Goal: Information Seeking & Learning: Learn about a topic

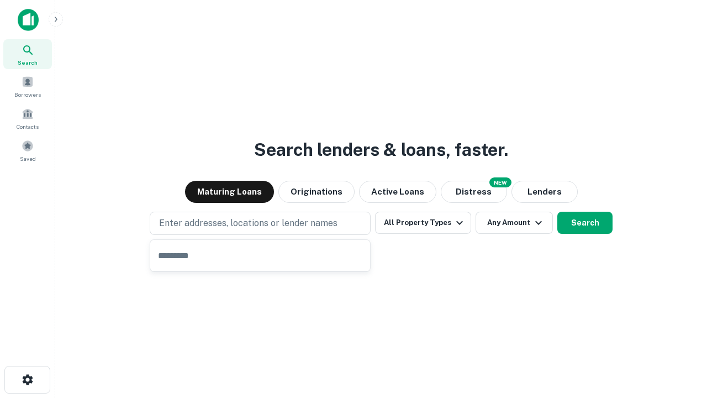
type input "**********"
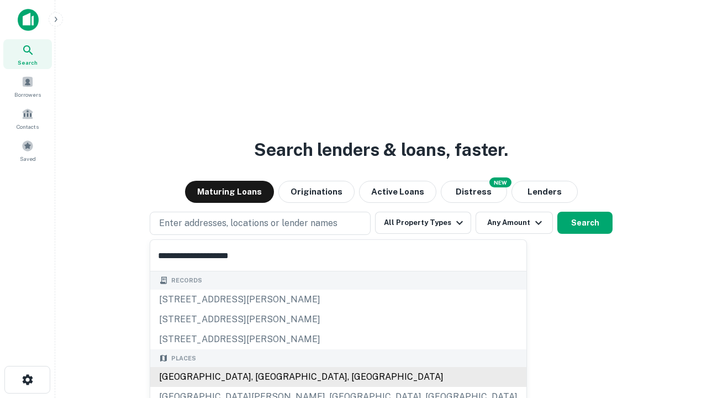
click at [264, 377] on div "[GEOGRAPHIC_DATA], [GEOGRAPHIC_DATA], [GEOGRAPHIC_DATA]" at bounding box center [338, 377] width 376 height 20
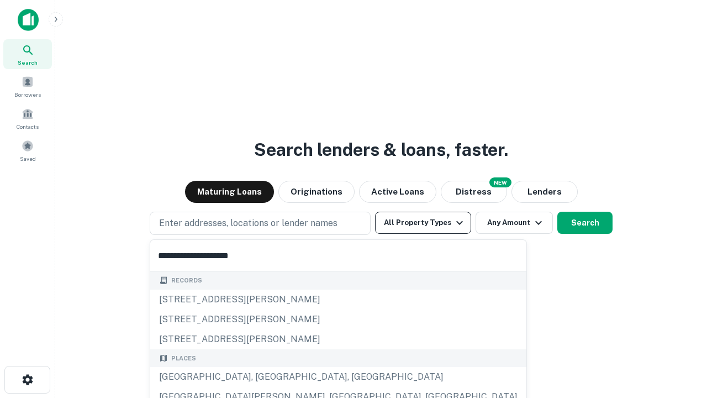
click at [423, 223] on button "All Property Types" at bounding box center [423, 223] width 96 height 22
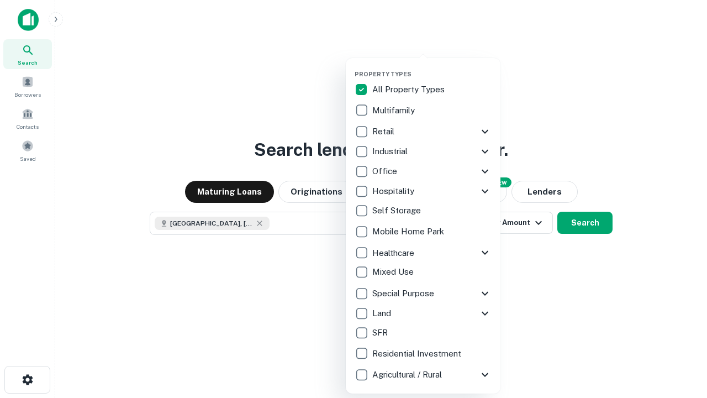
click at [432, 67] on button "button" at bounding box center [432, 67] width 155 height 1
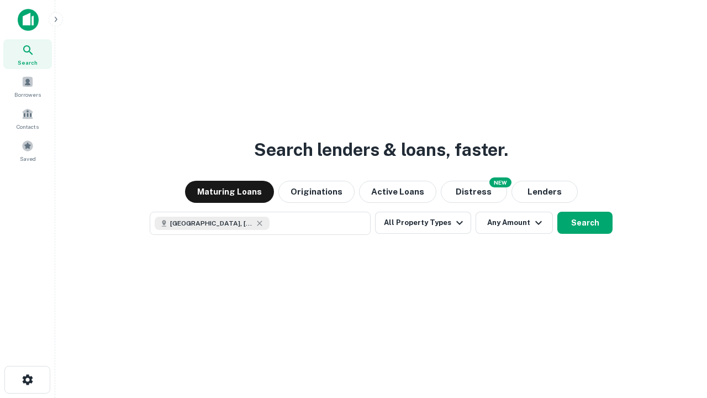
scroll to position [18, 0]
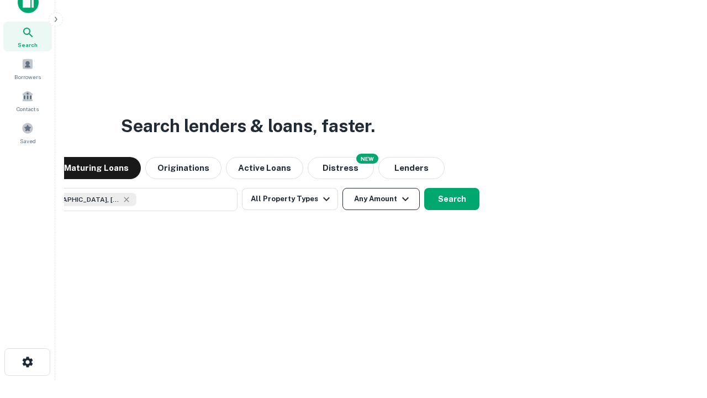
click at [343, 188] on button "Any Amount" at bounding box center [381, 199] width 77 height 22
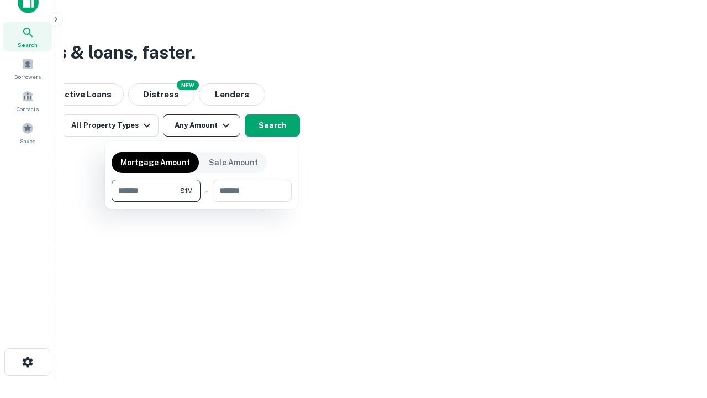
type input "*******"
click at [202, 202] on button "button" at bounding box center [202, 202] width 180 height 1
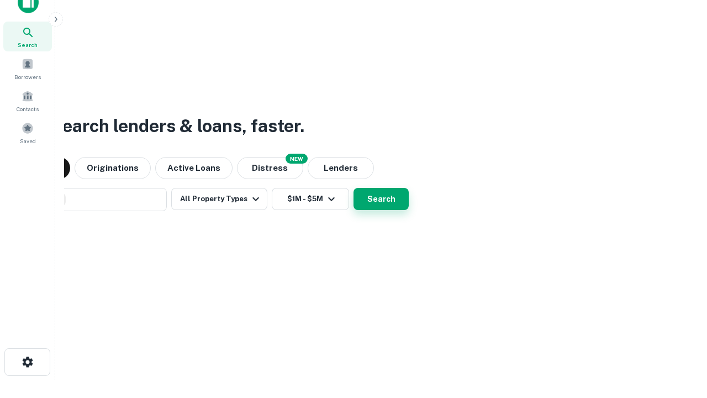
click at [354, 188] on button "Search" at bounding box center [381, 199] width 55 height 22
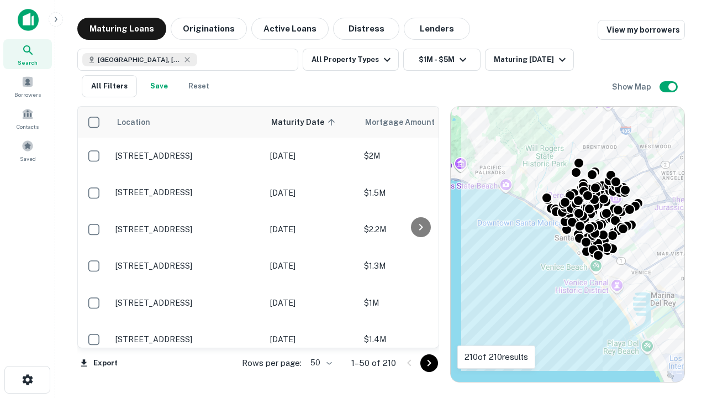
click at [319, 362] on body "Search Borrowers Contacts Saved Maturing Loans Originations Active Loans Distre…" at bounding box center [353, 199] width 707 height 398
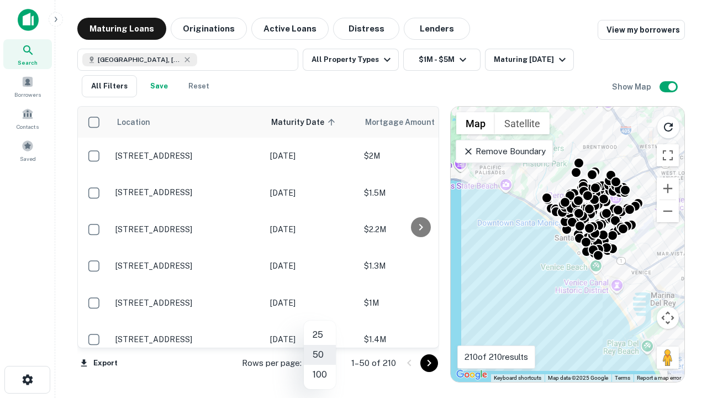
click at [320, 335] on li "25" at bounding box center [320, 335] width 32 height 20
